Goal: Use online tool/utility

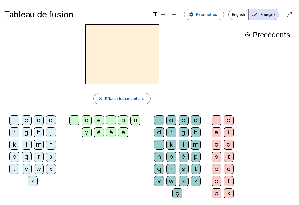
click at [55, 118] on div "d" at bounding box center [51, 120] width 10 height 10
click at [134, 119] on div "u" at bounding box center [136, 120] width 10 height 10
click at [73, 120] on div at bounding box center [75, 120] width 10 height 10
click at [136, 119] on div "u" at bounding box center [136, 120] width 10 height 10
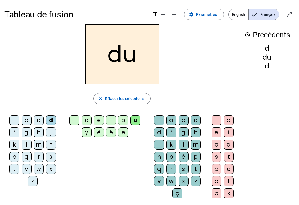
click at [17, 118] on div at bounding box center [14, 120] width 10 height 10
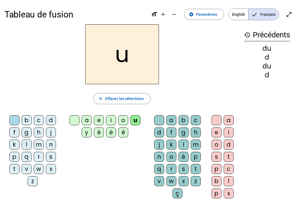
click at [16, 168] on div "t" at bounding box center [14, 169] width 10 height 10
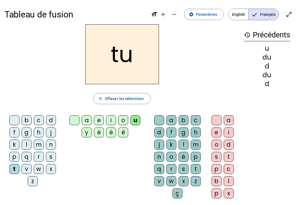
click at [75, 120] on div at bounding box center [75, 120] width 10 height 10
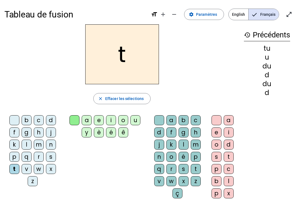
click at [138, 116] on div "u" at bounding box center [136, 120] width 10 height 10
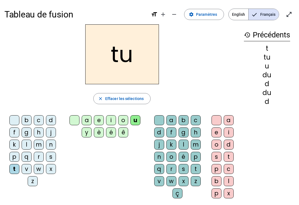
click at [91, 115] on letter-bubble "a" at bounding box center [88, 121] width 12 height 12
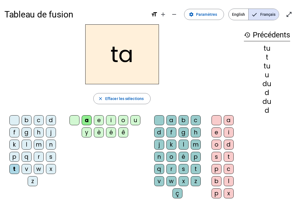
click at [76, 118] on div at bounding box center [75, 120] width 10 height 10
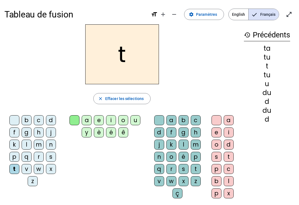
click at [87, 118] on div "a" at bounding box center [87, 120] width 10 height 10
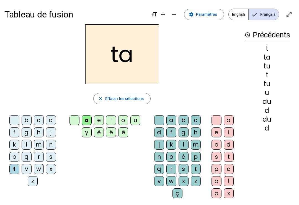
click at [270, 118] on div "du" at bounding box center [267, 119] width 46 height 7
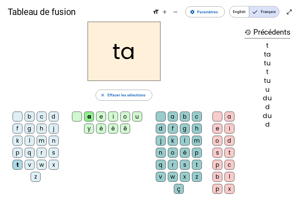
scroll to position [11, 0]
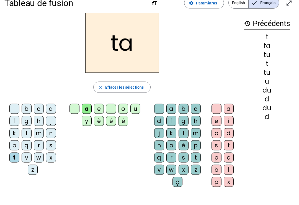
click at [100, 106] on div "e" at bounding box center [99, 109] width 10 height 10
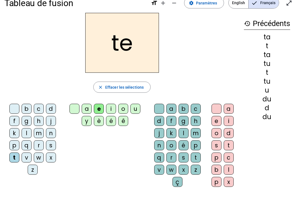
scroll to position [12, 0]
click at [27, 106] on div "b" at bounding box center [27, 109] width 10 height 10
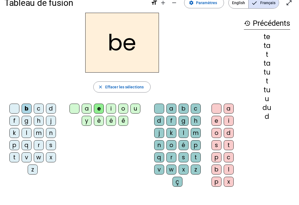
click at [50, 106] on div "d" at bounding box center [51, 109] width 10 height 10
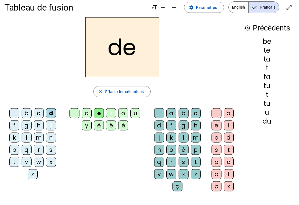
scroll to position [7, 0]
click at [52, 122] on div "j" at bounding box center [51, 125] width 10 height 10
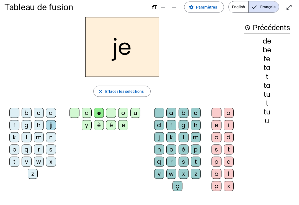
scroll to position [7, 0]
click at [43, 134] on div "m" at bounding box center [39, 137] width 10 height 10
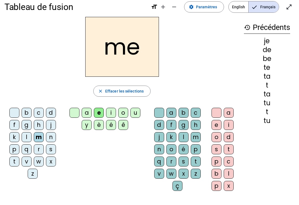
click at [194, 170] on div "z" at bounding box center [196, 174] width 10 height 10
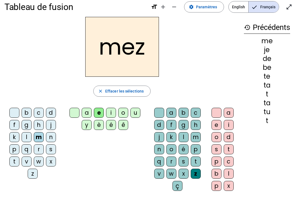
click at [159, 108] on div at bounding box center [159, 113] width 10 height 10
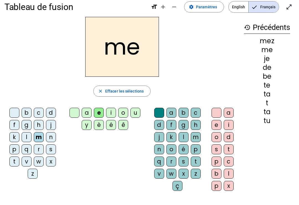
click at [88, 111] on div "a" at bounding box center [87, 113] width 10 height 10
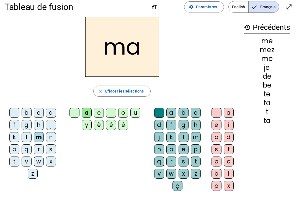
click at [89, 110] on div "a" at bounding box center [87, 113] width 10 height 10
click at [183, 133] on div "l" at bounding box center [184, 137] width 10 height 10
